Goal: Information Seeking & Learning: Learn about a topic

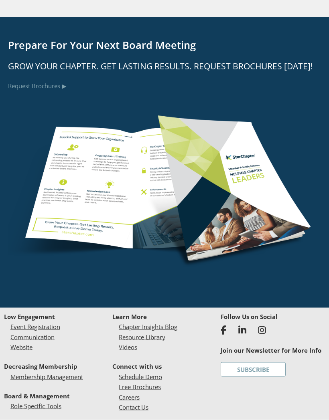
scroll to position [3236, 0]
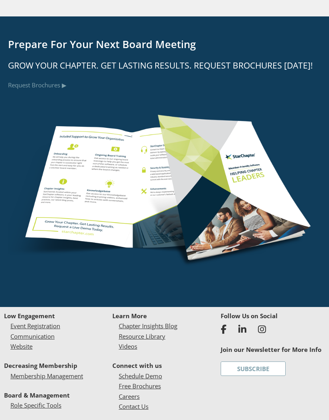
click at [48, 332] on link "Communication" at bounding box center [32, 336] width 44 height 8
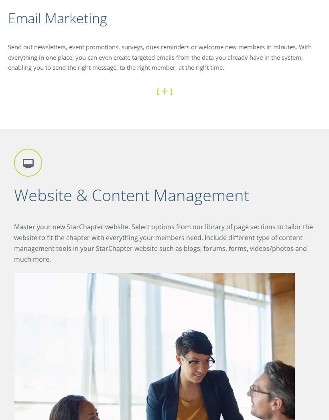
click at [164, 87] on link at bounding box center [165, 92] width 9 height 10
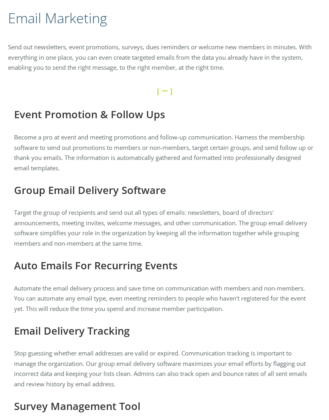
click at [232, 220] on p "Target the group of recipients and send out all types of emails: newsletters, b…" at bounding box center [164, 228] width 301 height 41
click at [112, 184] on h3 "Group Email Delivery Software" at bounding box center [164, 189] width 301 height 15
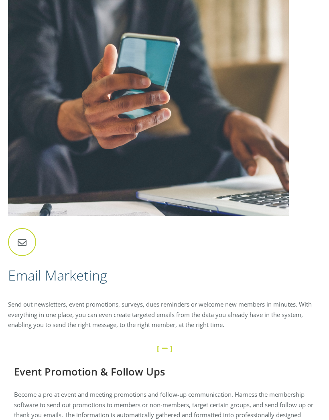
scroll to position [1213, 0]
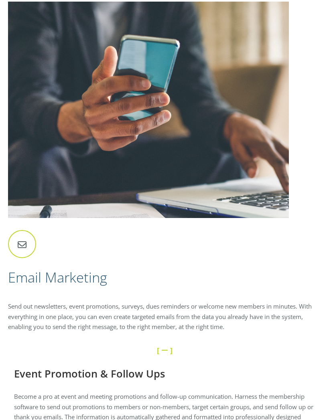
click at [24, 239] on icon at bounding box center [22, 244] width 28 height 28
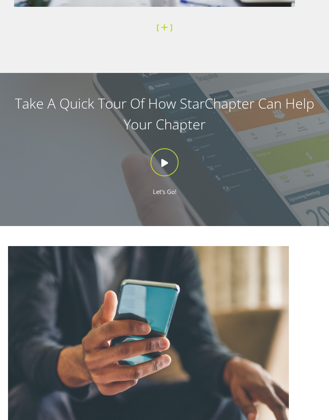
scroll to position [947, 0]
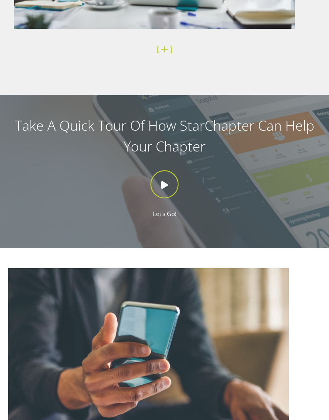
click at [169, 182] on icon at bounding box center [164, 184] width 28 height 28
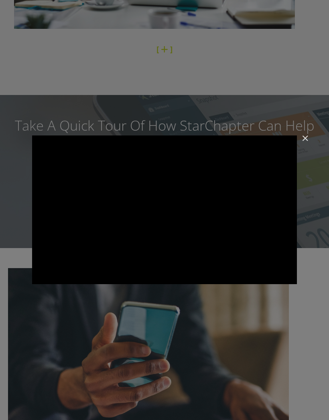
click at [306, 137] on img "Close" at bounding box center [302, 142] width 14 height 14
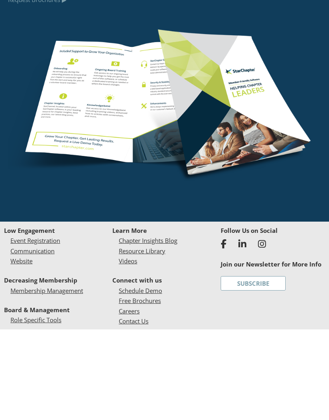
scroll to position [3613, 0]
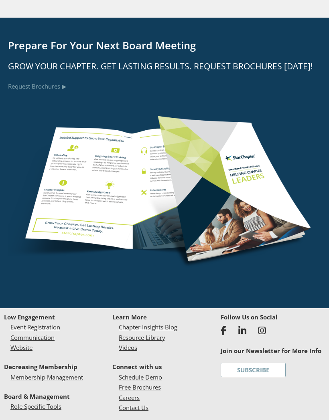
click at [165, 334] on link "Resource Library" at bounding box center [142, 338] width 46 height 8
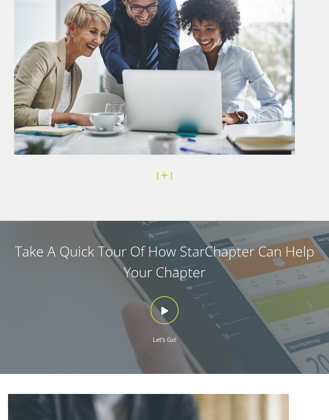
scroll to position [821, 0]
